Goal: Transaction & Acquisition: Purchase product/service

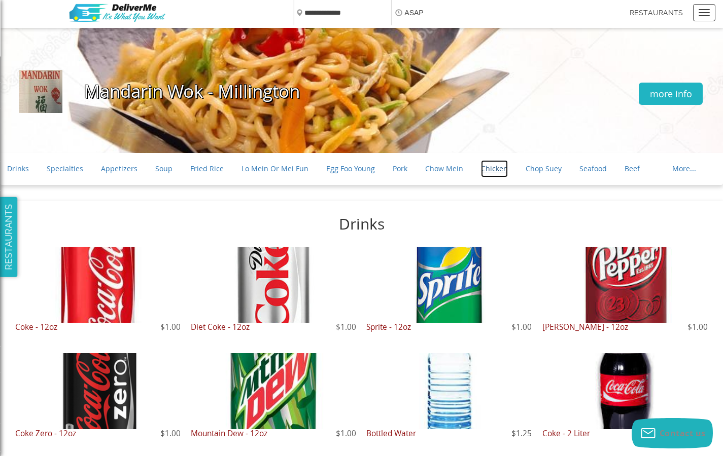
click at [485, 169] on link "Chicken" at bounding box center [494, 168] width 27 height 17
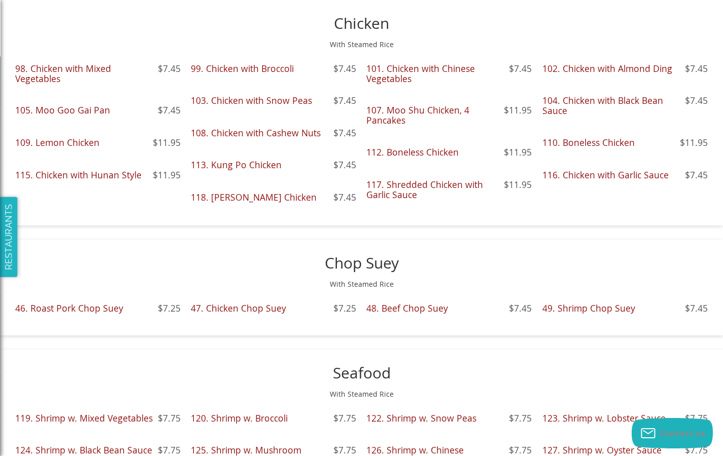
click at [273, 79] on div "99. Chicken with Broccoli $7.45" at bounding box center [273, 79] width 165 height 30
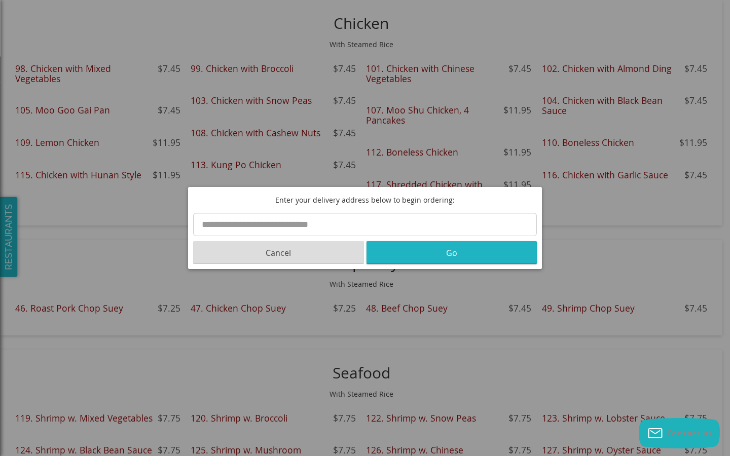
click at [365, 225] on input "text" at bounding box center [365, 224] width 344 height 23
type input "**********"
click at [451, 253] on button "Go" at bounding box center [452, 252] width 171 height 23
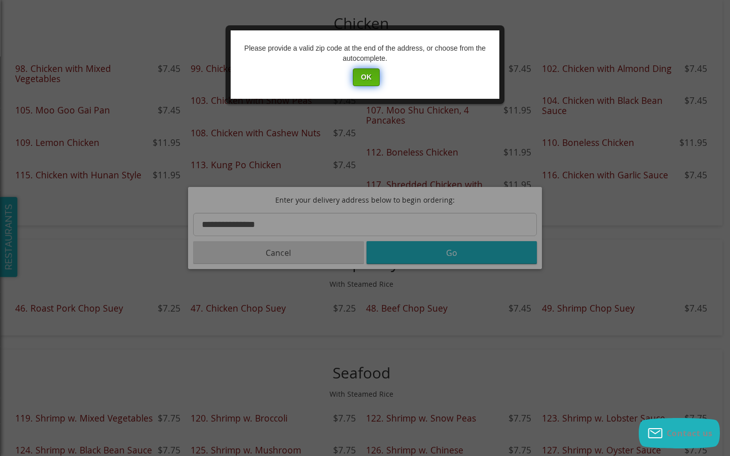
click at [366, 77] on button "OK" at bounding box center [366, 77] width 27 height 18
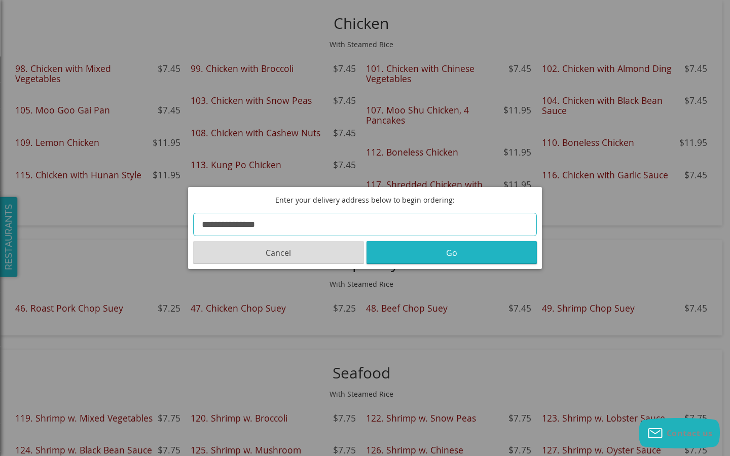
click at [365, 225] on input "**********" at bounding box center [365, 224] width 344 height 23
type input "**********"
click at [451, 253] on button "Go" at bounding box center [452, 252] width 171 height 23
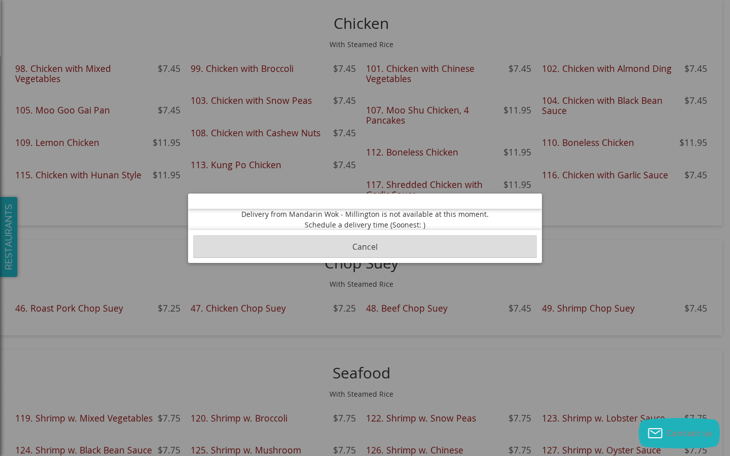
click at [365, 246] on button "Cancel" at bounding box center [365, 246] width 344 height 23
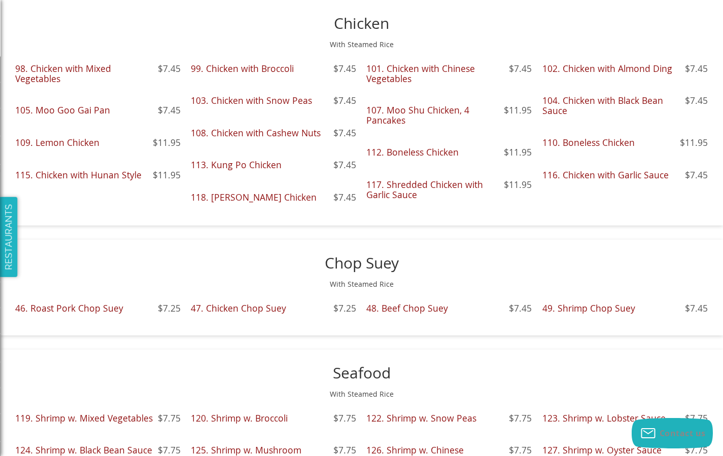
click at [273, 79] on div "99. Chicken with Broccoli $7.45" at bounding box center [273, 79] width 165 height 30
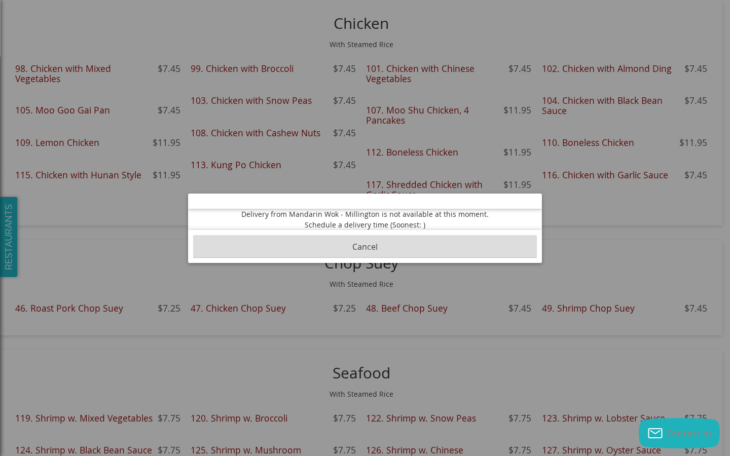
click at [365, 246] on button "Cancel" at bounding box center [365, 246] width 344 height 23
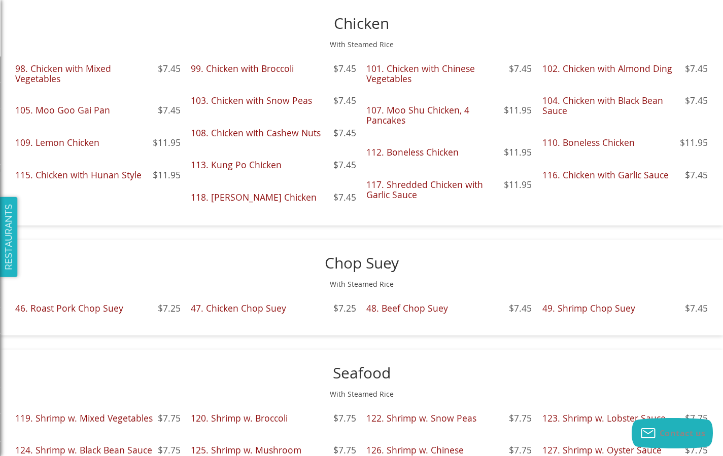
scroll to position [2339, 0]
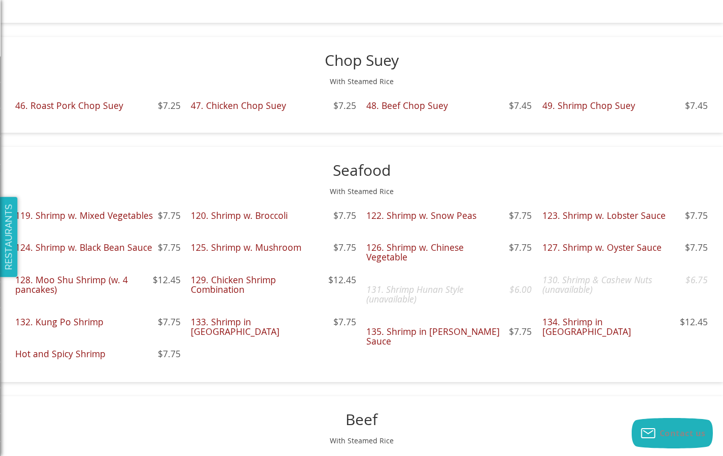
click at [97, 364] on div "Hot and Spicy Shrimp $7.75" at bounding box center [97, 364] width 165 height 30
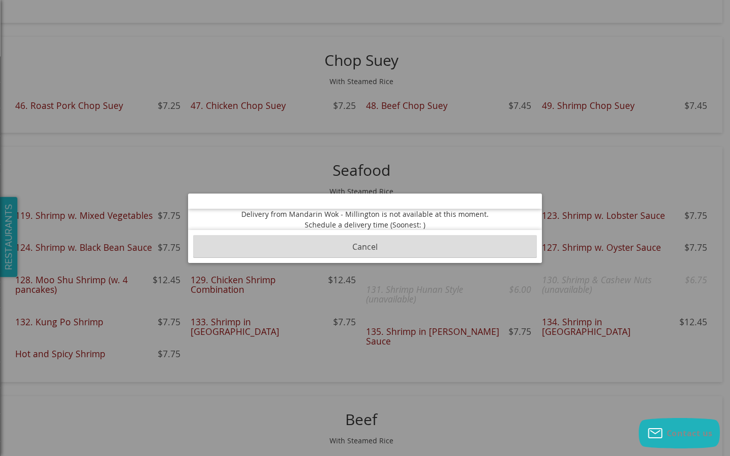
click at [365, 246] on button "Cancel" at bounding box center [365, 246] width 344 height 23
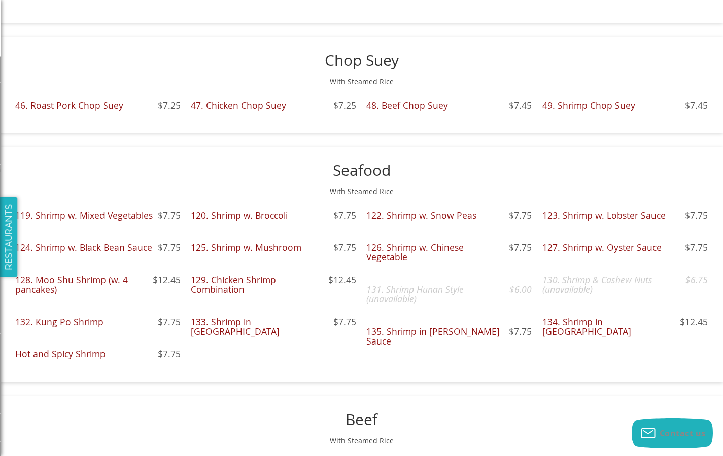
click at [448, 342] on div "135. Shrimp in [PERSON_NAME] Sauce $7.75" at bounding box center [448, 347] width 165 height 40
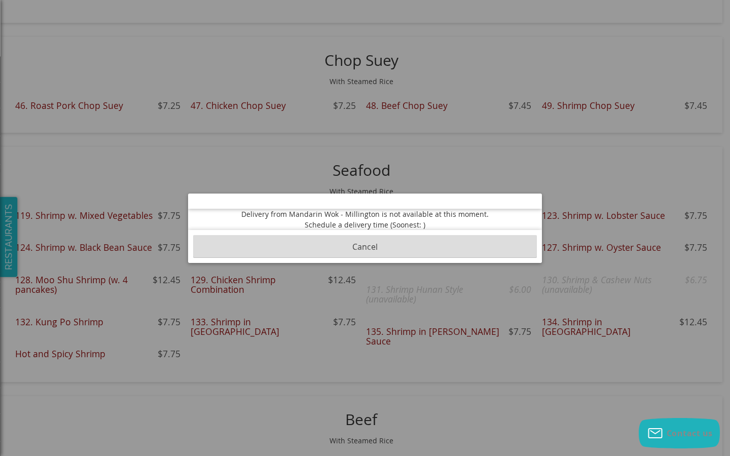
click at [365, 246] on button "Cancel" at bounding box center [365, 246] width 344 height 23
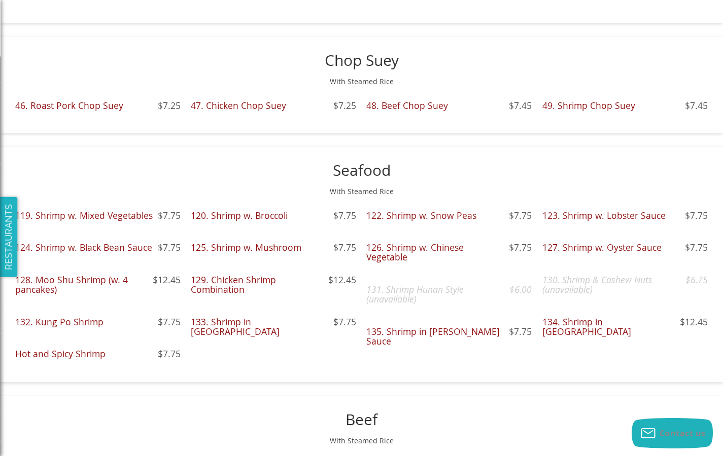
click at [624, 332] on div "134. Shrimp in Szechuan Sauce $12.45" at bounding box center [624, 337] width 165 height 40
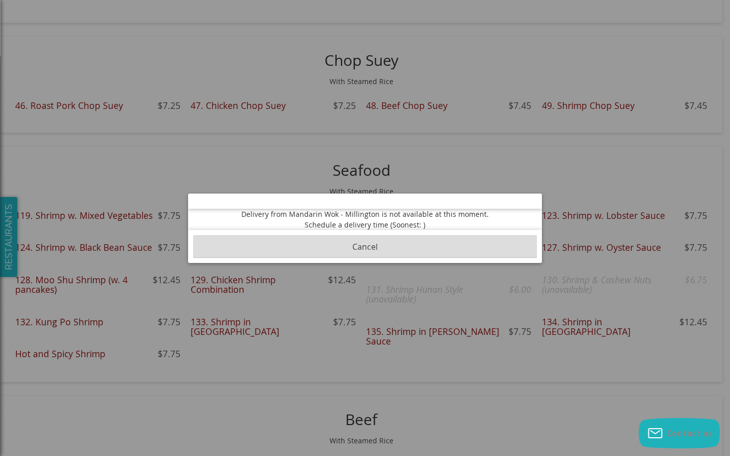
click at [365, 246] on button "Cancel" at bounding box center [365, 246] width 344 height 23
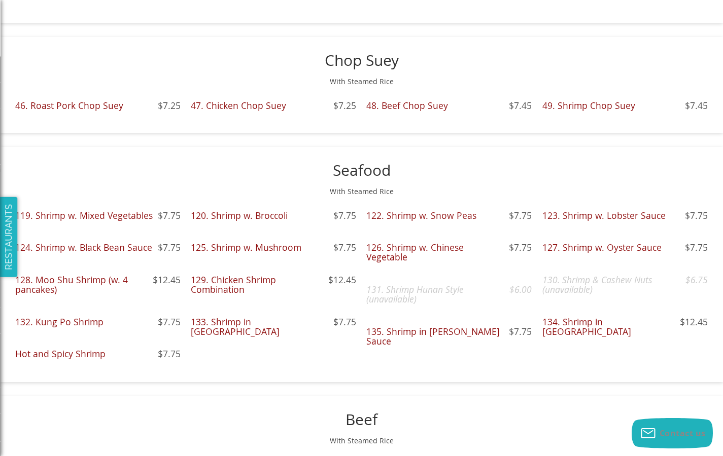
scroll to position [2136, 0]
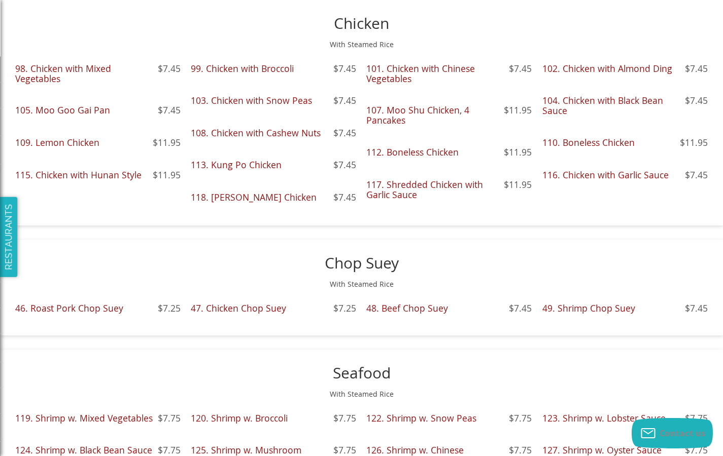
click at [448, 84] on div "101. Chicken with Chinese Vegetables $7.45" at bounding box center [448, 84] width 165 height 40
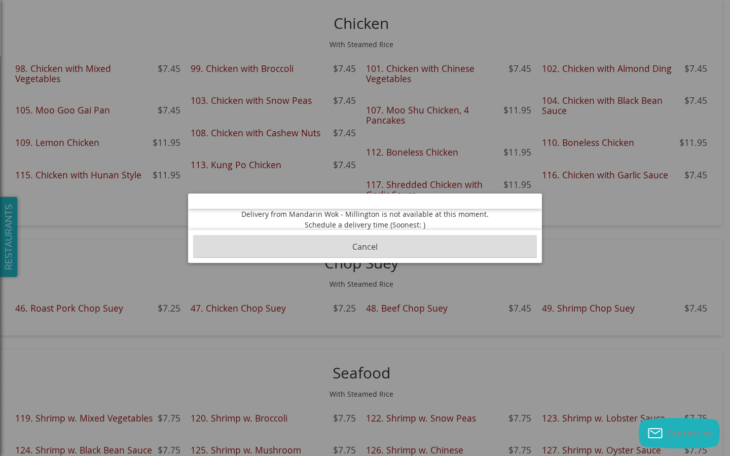
click at [365, 246] on button "Cancel" at bounding box center [365, 246] width 344 height 23
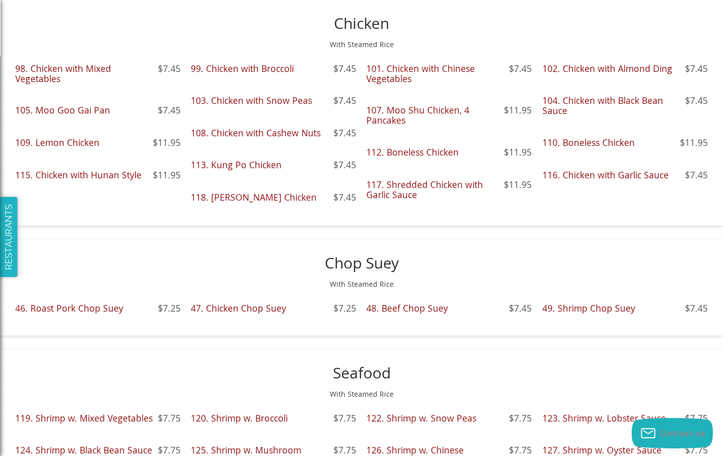
scroll to position [1933, 0]
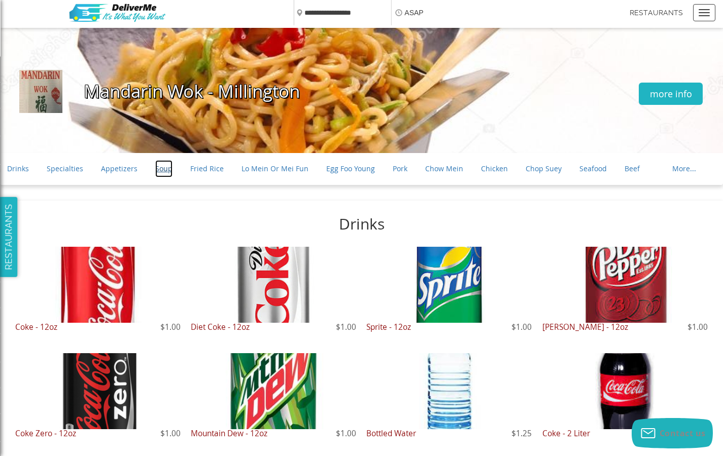
click at [160, 169] on link "Soup" at bounding box center [163, 168] width 17 height 17
